Goal: Task Accomplishment & Management: Use online tool/utility

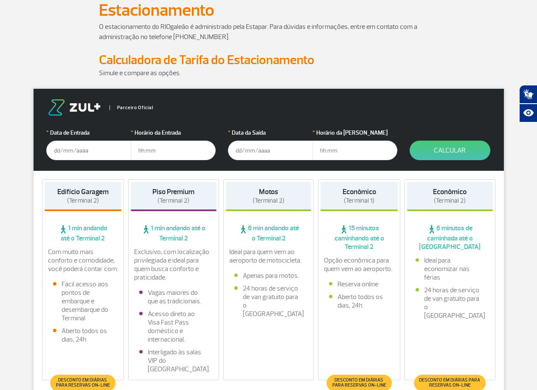
scroll to position [85, 0]
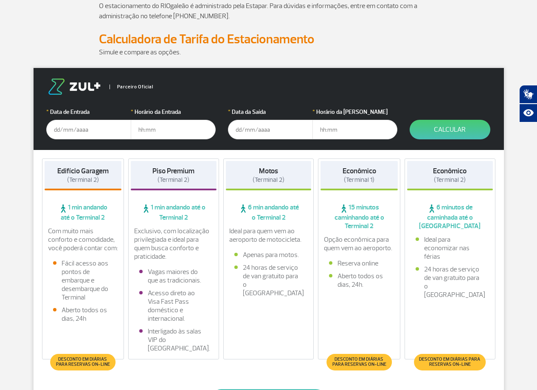
click at [73, 131] on input "text" at bounding box center [88, 130] width 85 height 20
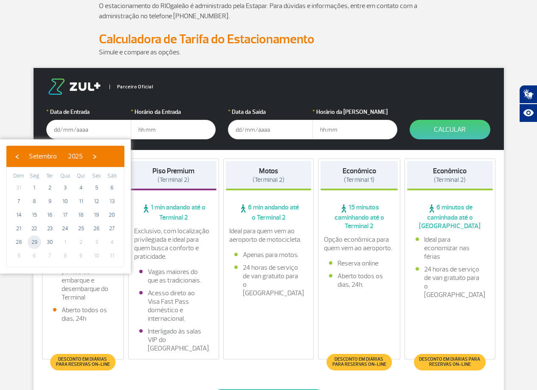
click at [34, 243] on span "29" at bounding box center [35, 242] width 14 height 14
type input "[DATE]"
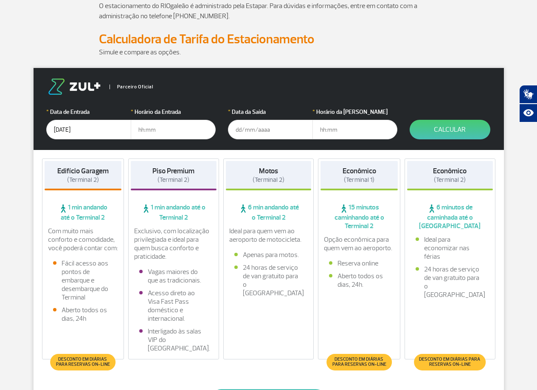
click at [152, 131] on input "text" at bounding box center [173, 130] width 85 height 20
type input "09:00"
click at [247, 133] on input "text" at bounding box center [270, 130] width 85 height 20
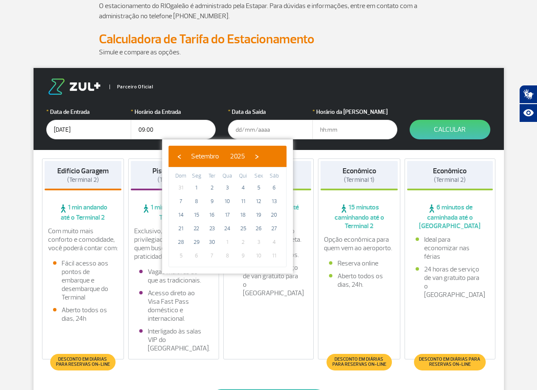
click at [230, 239] on span "1" at bounding box center [228, 242] width 14 height 14
click at [227, 243] on span "1" at bounding box center [228, 242] width 14 height 14
click at [263, 157] on span "›" at bounding box center [257, 156] width 13 height 13
click at [228, 187] on span "1" at bounding box center [228, 188] width 14 height 14
type input "[DATE]"
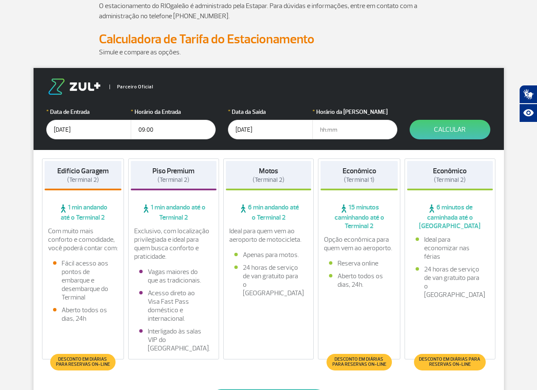
click at [343, 128] on input "text" at bounding box center [355, 130] width 85 height 20
type input "23:30"
click at [437, 132] on button "Calcular" at bounding box center [450, 130] width 81 height 20
